Goal: Information Seeking & Learning: Learn about a topic

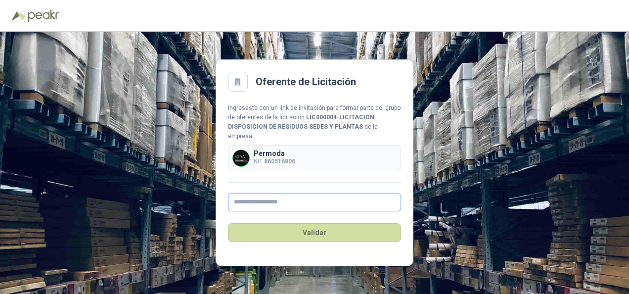
click at [313, 201] on input "text" at bounding box center [314, 202] width 173 height 18
type input "**********"
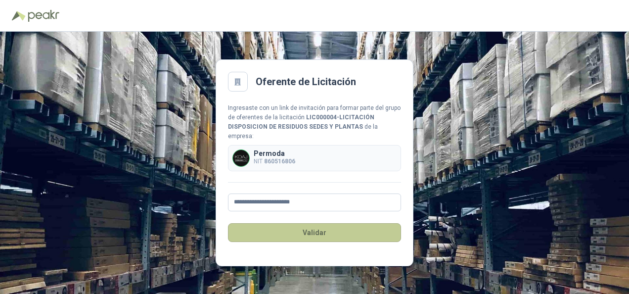
click at [319, 225] on button "Validar" at bounding box center [314, 232] width 173 height 19
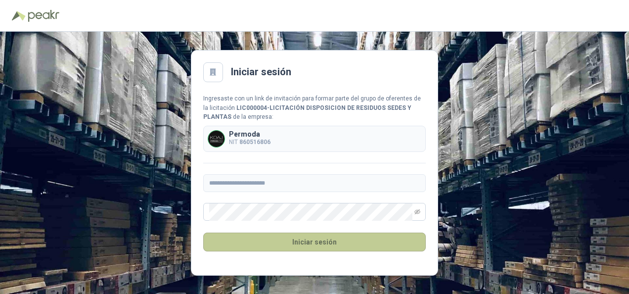
click at [351, 247] on button "Iniciar sesión" at bounding box center [314, 241] width 223 height 19
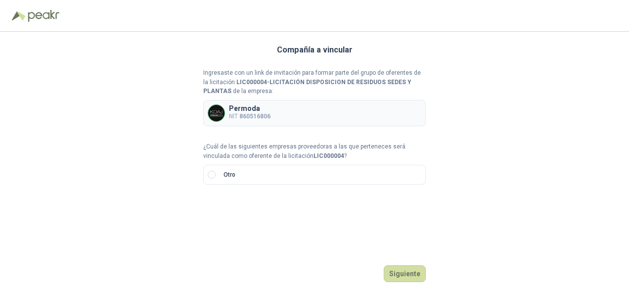
click at [295, 104] on div "Permoda NIT 860516806" at bounding box center [314, 113] width 223 height 26
click at [420, 270] on button "Siguiente" at bounding box center [405, 273] width 42 height 17
click at [253, 167] on label "Otro" at bounding box center [314, 175] width 223 height 20
click at [32, 8] on div at bounding box center [314, 15] width 605 height 15
click at [36, 23] on div at bounding box center [314, 15] width 605 height 15
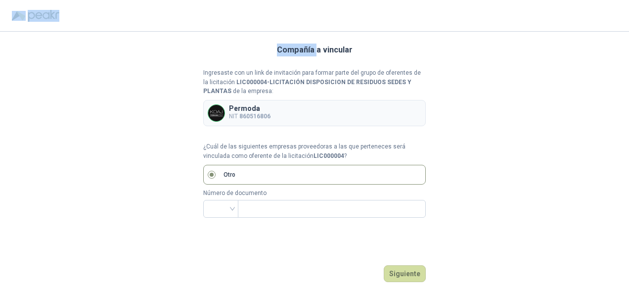
click at [36, 23] on div at bounding box center [314, 15] width 605 height 15
click at [401, 53] on div "Compañía a vincular Ingresaste con un link de invitación para formar parte del …" at bounding box center [314, 163] width 223 height 262
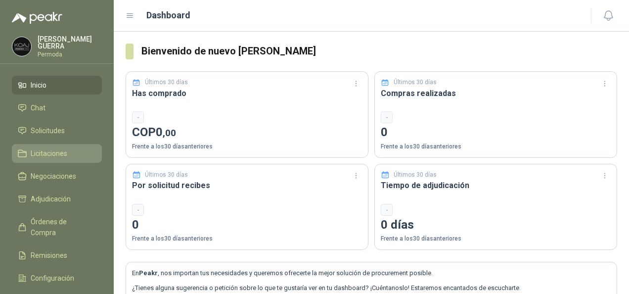
click at [53, 155] on span "Licitaciones" at bounding box center [49, 153] width 37 height 11
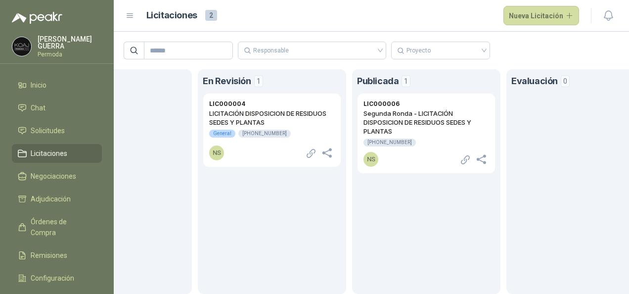
scroll to position [0, 81]
click at [433, 110] on h2 "Segunda Ronda - LICITACIÓN DISPOSICION DE RESIDUOS SEDES Y PLANTAS" at bounding box center [425, 122] width 126 height 27
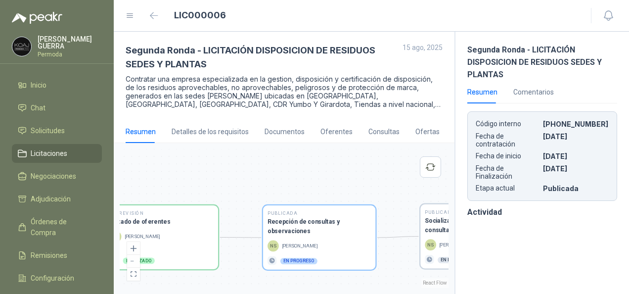
click at [557, 230] on div "Segunda Ronda - LICITACIÓN DISPOSICION DE RESIDUOS SEDES Y PLANTAS Resumen Come…" at bounding box center [541, 163] width 175 height 262
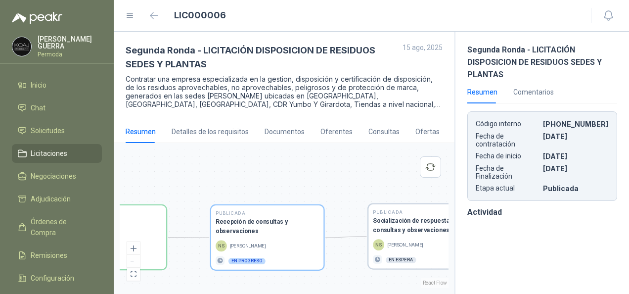
drag, startPoint x: 366, startPoint y: 195, endPoint x: 314, endPoint y: 195, distance: 51.9
click at [314, 195] on div "En Revisión Descripción del requerimiento SM [PERSON_NAME] Finalizado En Revisi…" at bounding box center [284, 218] width 329 height 139
click at [285, 134] on div "Documentos" at bounding box center [285, 131] width 40 height 11
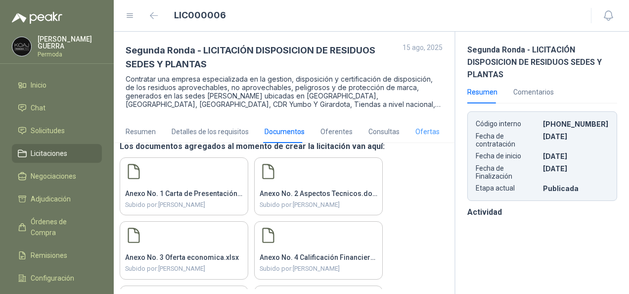
click at [416, 136] on div "Ofertas" at bounding box center [427, 131] width 24 height 23
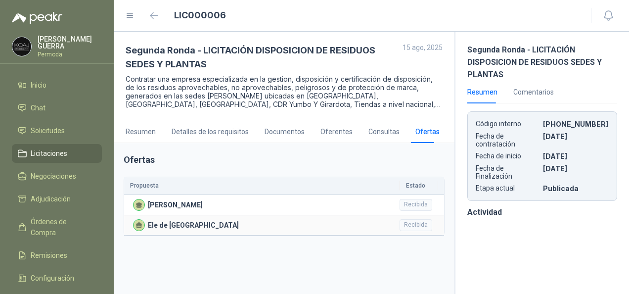
click at [312, 224] on div "Ele de [GEOGRAPHIC_DATA]" at bounding box center [263, 225] width 261 height 12
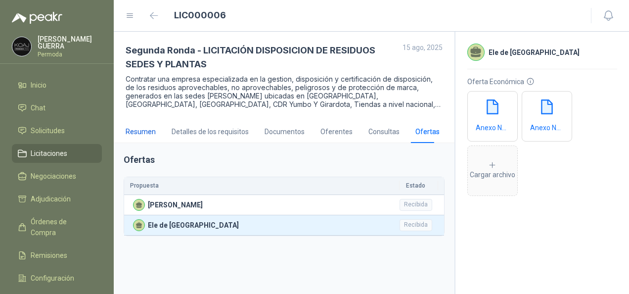
click at [141, 135] on div "Resumen" at bounding box center [141, 131] width 30 height 11
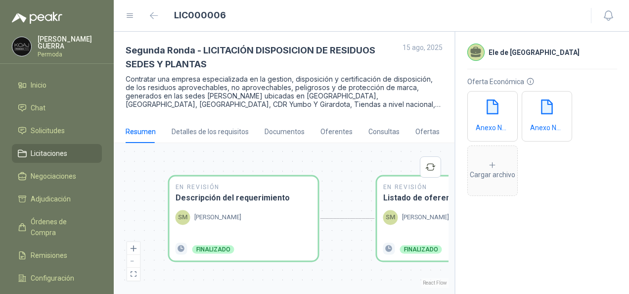
drag, startPoint x: 382, startPoint y: 232, endPoint x: 153, endPoint y: 228, distance: 229.0
click at [153, 229] on div "En Revisión Descripción del requerimiento SM [PERSON_NAME] Finalizado En Revisi…" at bounding box center [284, 218] width 329 height 139
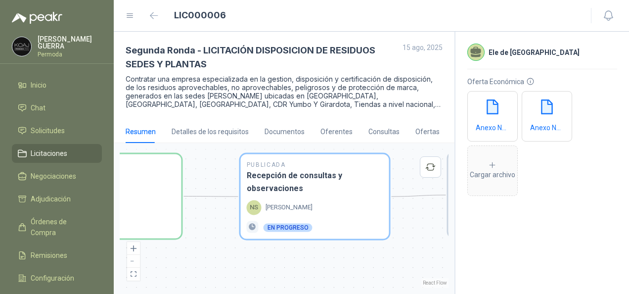
drag, startPoint x: 370, startPoint y: 223, endPoint x: 209, endPoint y: 211, distance: 161.6
click at [209, 211] on div "En Revisión Descripción del requerimiento SM [PERSON_NAME] Finalizado En Revisi…" at bounding box center [284, 218] width 329 height 139
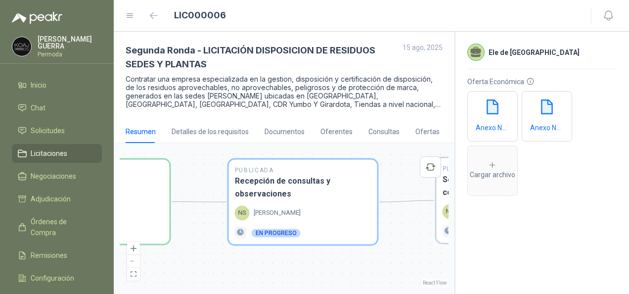
drag, startPoint x: 406, startPoint y: 198, endPoint x: 395, endPoint y: 203, distance: 13.1
click at [395, 203] on div "En Revisión Descripción del requerimiento SM [PERSON_NAME] Finalizado En Revisi…" at bounding box center [284, 218] width 329 height 139
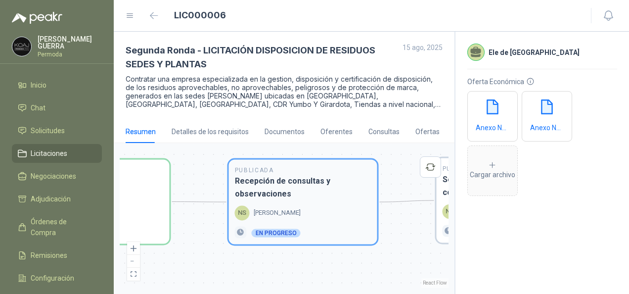
click at [314, 192] on h3 "Recepción de consultas y observaciones" at bounding box center [303, 187] width 136 height 25
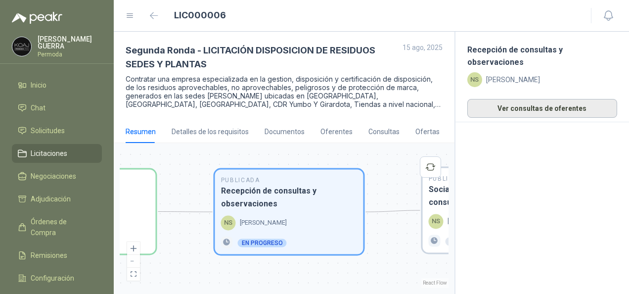
click at [528, 99] on button "Ver consultas de oferentes" at bounding box center [542, 108] width 150 height 19
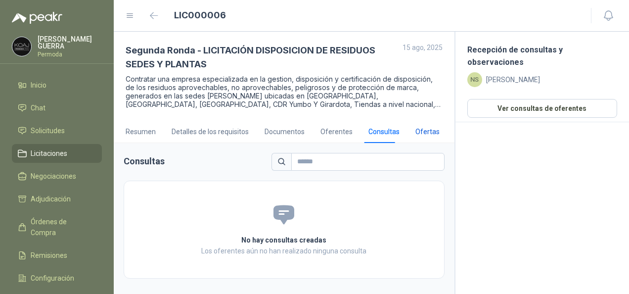
click at [429, 130] on div "Ofertas" at bounding box center [427, 131] width 24 height 11
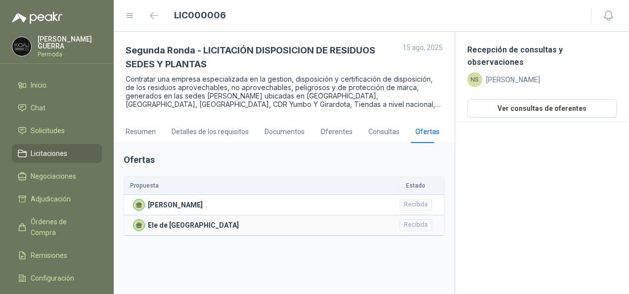
click at [313, 228] on div "Ele de [GEOGRAPHIC_DATA]" at bounding box center [263, 225] width 261 height 12
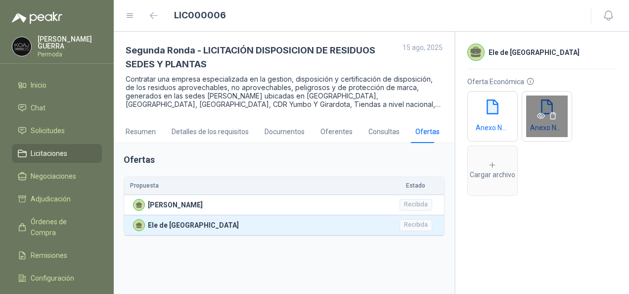
click at [542, 117] on icon "eye" at bounding box center [541, 116] width 8 height 8
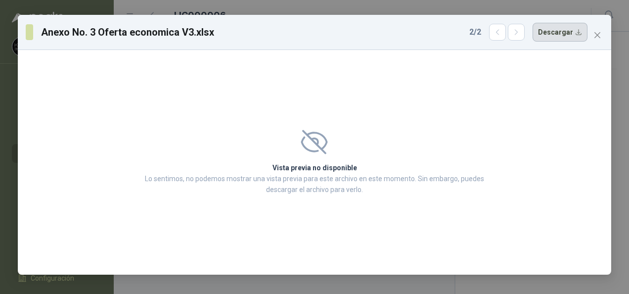
click at [578, 33] on button "Descargar" at bounding box center [560, 32] width 55 height 19
click at [601, 37] on span "Close" at bounding box center [597, 35] width 16 height 8
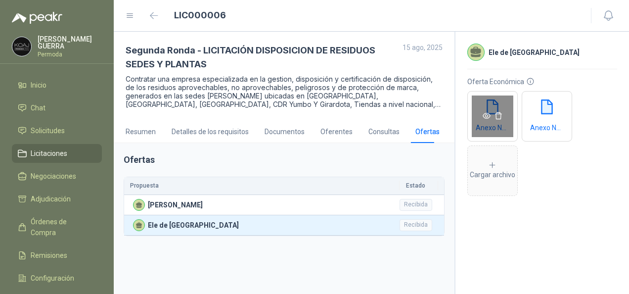
click at [487, 119] on icon "eye" at bounding box center [487, 116] width 8 height 8
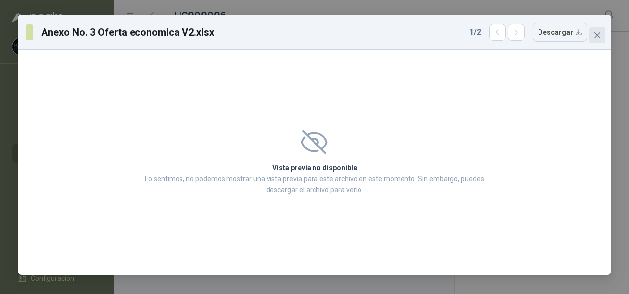
click at [597, 40] on button "Close" at bounding box center [597, 35] width 16 height 16
